Goal: Task Accomplishment & Management: Use online tool/utility

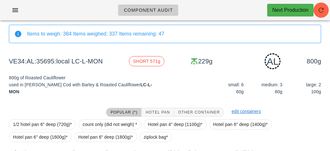
scroll to position [79, 0]
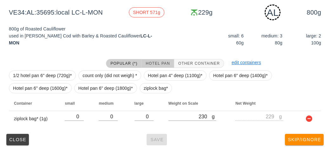
click at [161, 67] on button "Hotel Pan" at bounding box center [157, 63] width 32 height 9
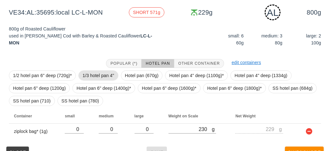
click at [107, 79] on span "1/3 hotel pan 4"" at bounding box center [97, 76] width 31 height 10
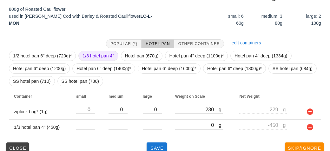
scroll to position [102, 0]
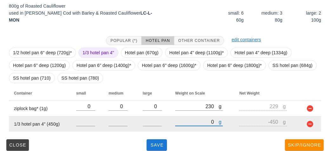
click at [193, 124] on input "0" at bounding box center [196, 122] width 43 height 8
type input "10"
type input "-440"
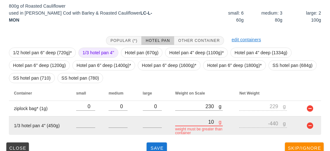
type input "120"
type input "-330"
type input "1200"
type input "750"
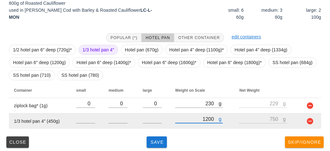
scroll to position [107, 0]
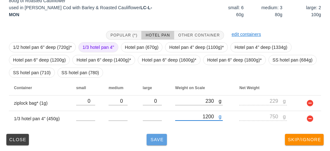
type input "1200"
click at [156, 141] on span "Save" at bounding box center [156, 139] width 15 height 5
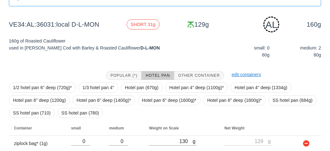
scroll to position [69, 0]
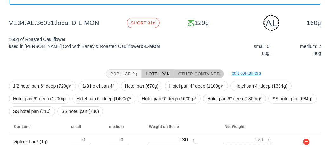
click at [203, 69] on button "Other Container" at bounding box center [199, 73] width 50 height 9
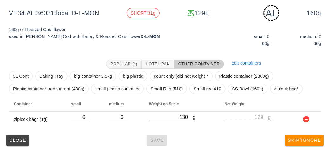
scroll to position [79, 0]
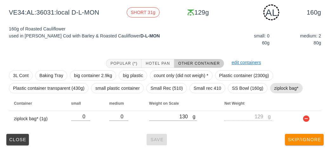
click at [281, 89] on span "ziplock bag*" at bounding box center [286, 88] width 24 height 10
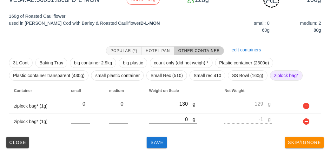
scroll to position [95, 0]
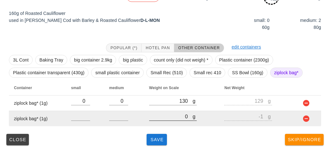
click at [174, 119] on input "0" at bounding box center [170, 116] width 43 height 8
type input "20"
type input "19"
type input "280"
type input "279"
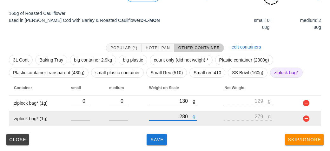
type input "280"
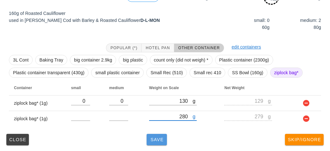
click at [159, 144] on button "Save" at bounding box center [156, 139] width 20 height 11
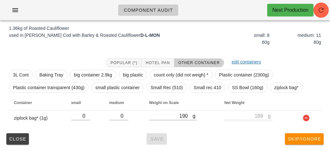
scroll to position [74, 0]
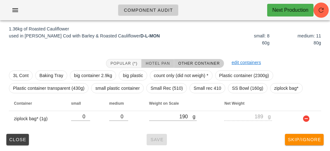
click at [165, 66] on button "Hotel Pan" at bounding box center [157, 63] width 32 height 9
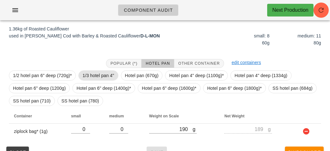
click at [104, 78] on span "1/3 hotel pan 4"" at bounding box center [97, 76] width 31 height 10
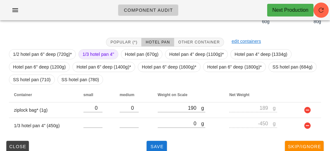
scroll to position [89, 0]
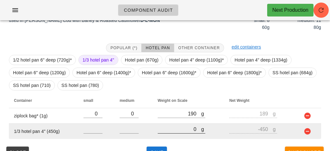
click at [177, 131] on input "0" at bounding box center [179, 129] width 43 height 8
type input "10"
type input "-440"
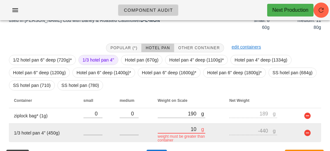
type input "170"
type input "-280"
type input "1760"
type input "1310"
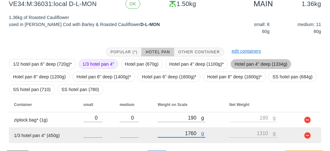
scroll to position [102, 0]
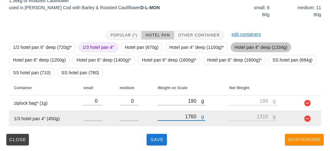
type input "1760"
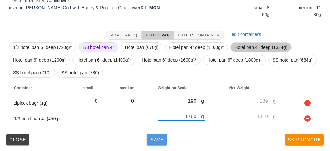
click at [164, 139] on span "Save" at bounding box center [156, 139] width 15 height 5
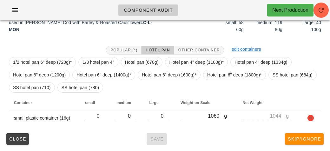
scroll to position [86, 0]
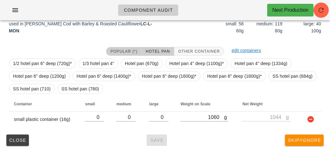
click at [118, 47] on button "Popular (*)" at bounding box center [123, 51] width 35 height 9
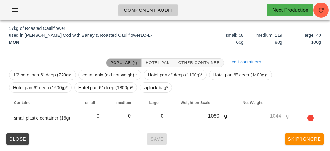
scroll to position [74, 0]
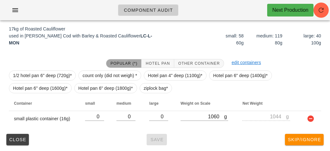
click at [125, 64] on span "Popular (*)" at bounding box center [123, 63] width 27 height 4
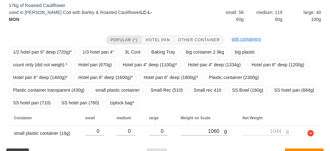
scroll to position [101, 0]
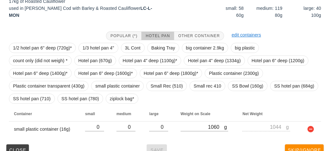
click at [148, 34] on span "Hotel Pan" at bounding box center [157, 36] width 24 height 4
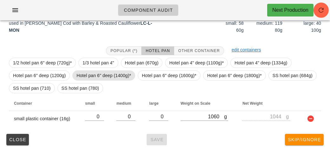
click at [116, 75] on span "Hotel pan 6" deep (1400g)*" at bounding box center [103, 76] width 55 height 10
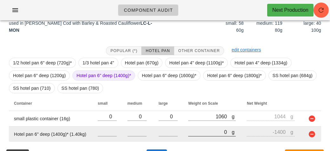
click at [205, 130] on input "0" at bounding box center [209, 132] width 43 height 8
type input "70"
type input "-1330"
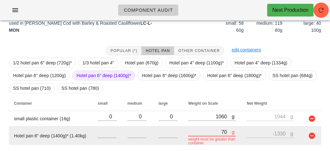
type input "740"
type input "-660"
type input "7410"
type input "6010"
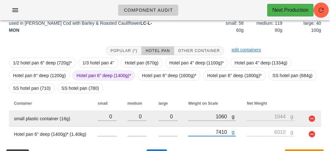
type input "7410"
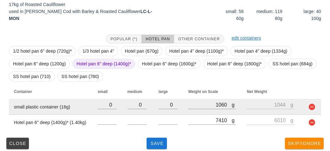
scroll to position [102, 0]
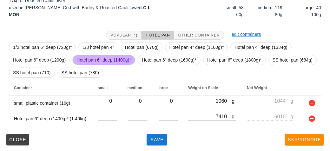
click at [119, 58] on span "Hotel pan 6" deep (1400g)*" at bounding box center [103, 60] width 55 height 10
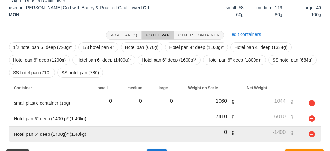
click at [212, 133] on input "0" at bounding box center [209, 132] width 43 height 8
type input "10"
type input "-1390"
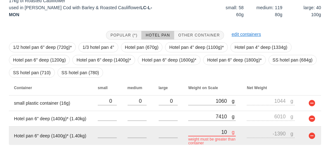
type input "100"
type input "-1300"
type input "1030"
type input "-370"
type input "10350"
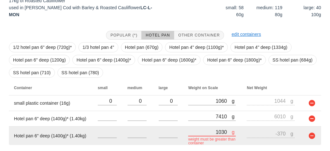
type input "8950"
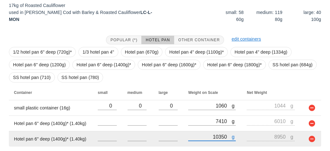
scroll to position [117, 0]
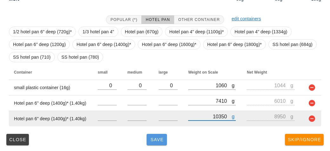
type input "10350"
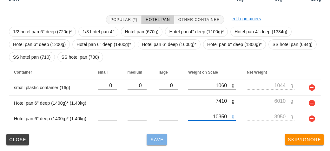
click at [160, 136] on button "Save" at bounding box center [156, 139] width 20 height 11
